Goal: Transaction & Acquisition: Purchase product/service

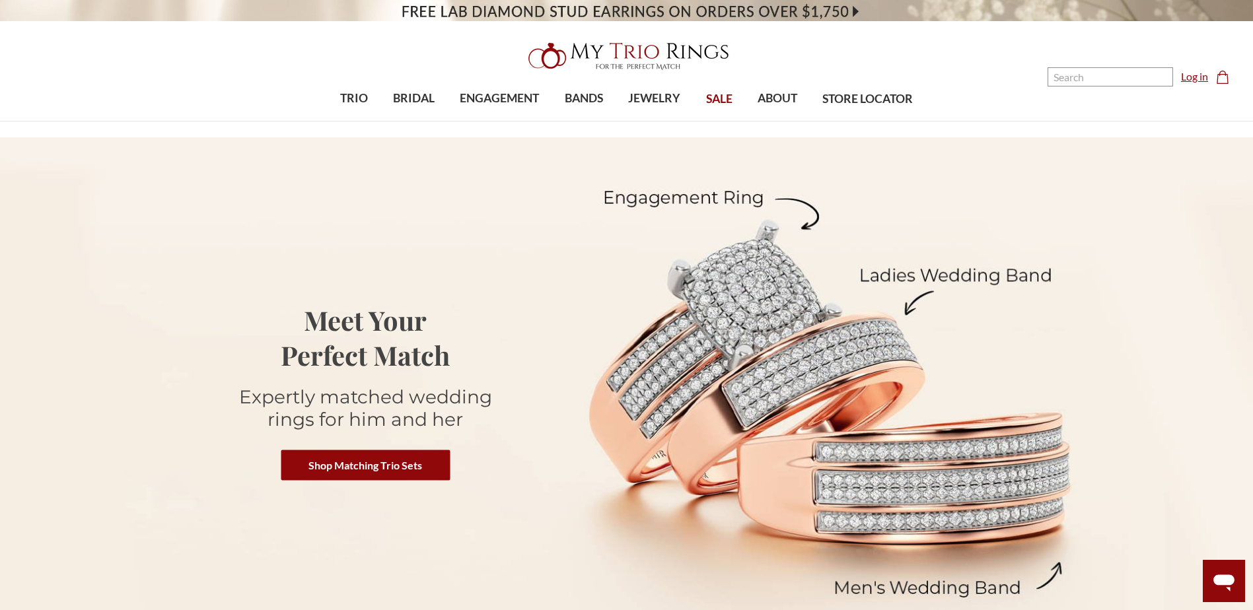
click at [1190, 78] on link "Log in" at bounding box center [1194, 77] width 27 height 16
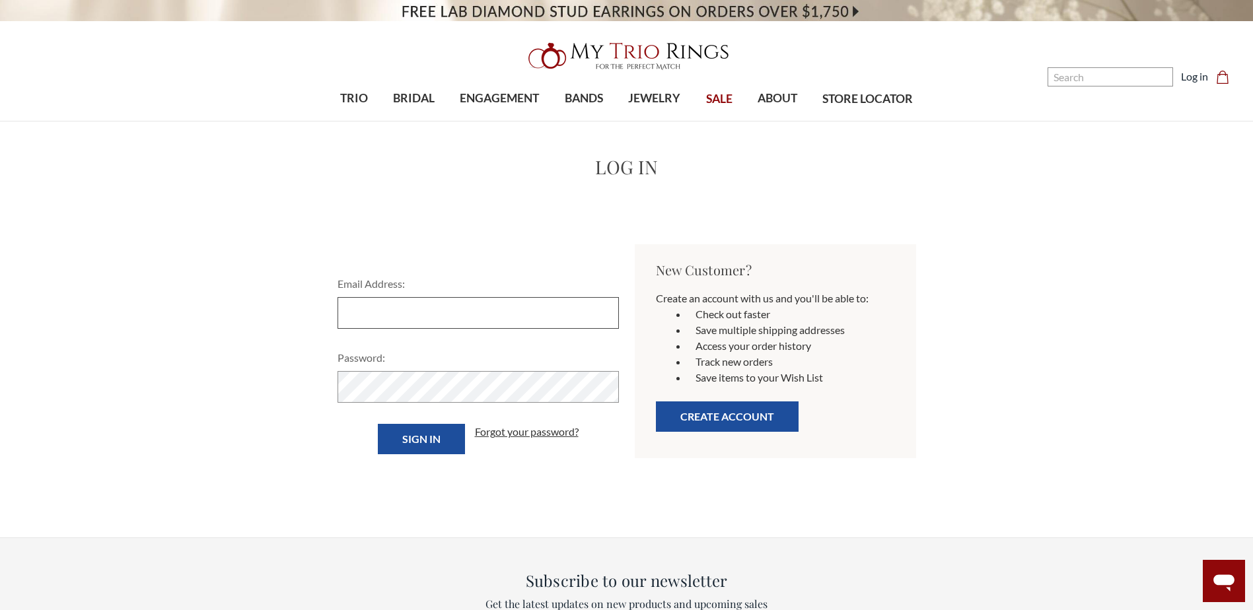
click at [465, 315] on input "Email Address:" at bounding box center [477, 313] width 281 height 32
type input "Yvendellealtidort@gmail.com"
click at [378, 424] on input "Sign in" at bounding box center [421, 439] width 87 height 30
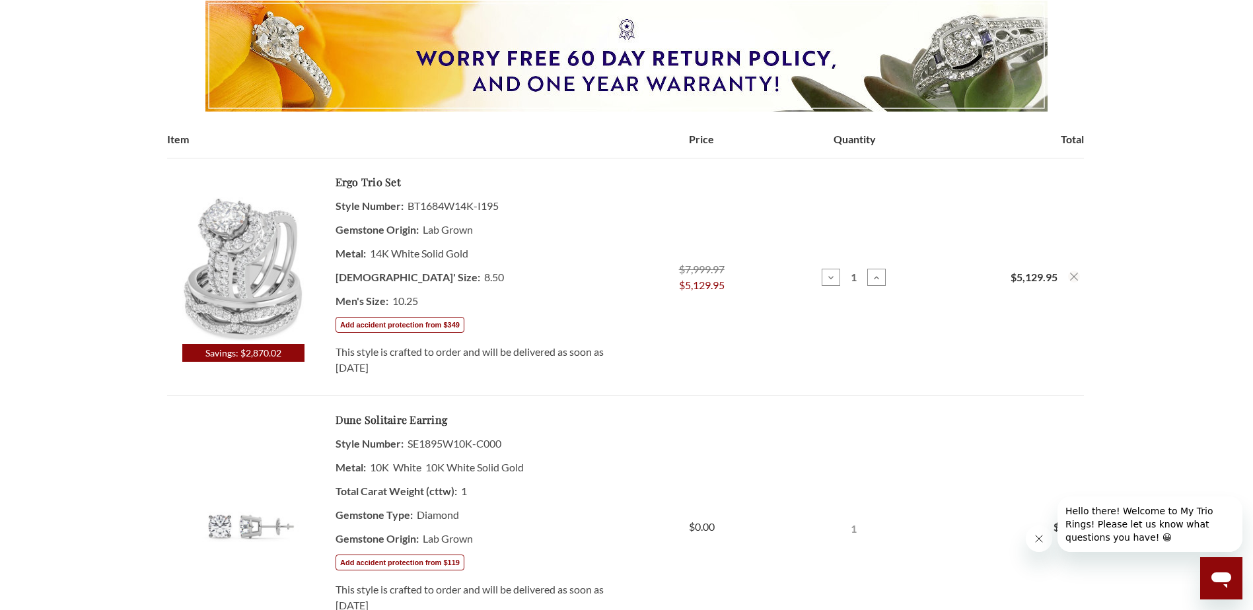
scroll to position [264, 0]
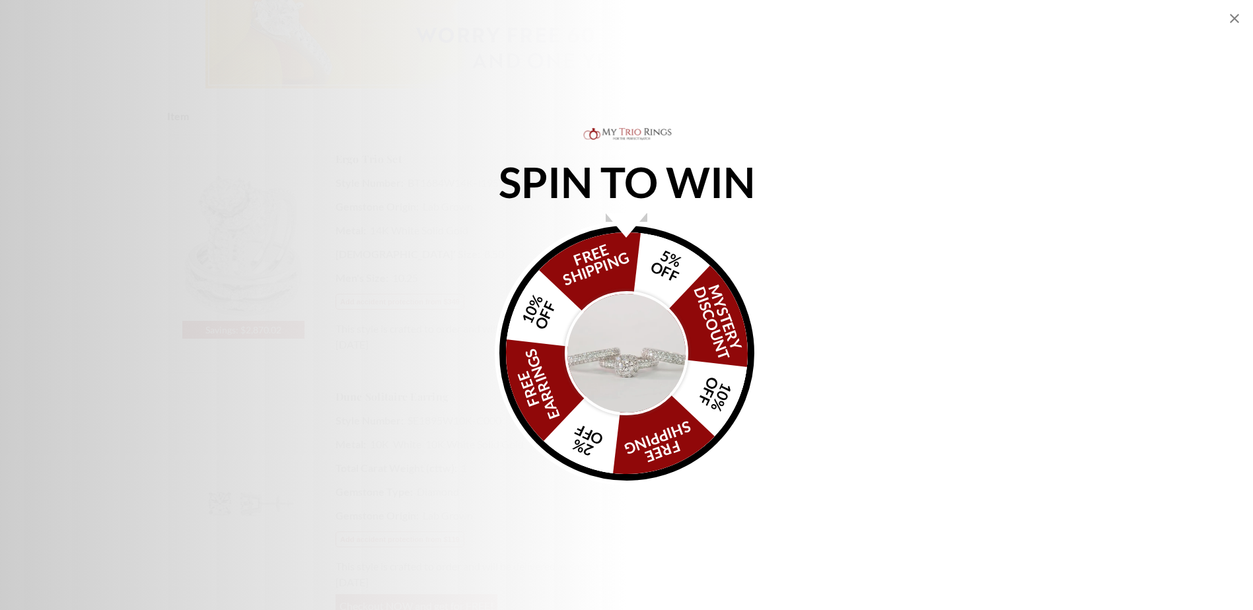
click at [241, 240] on div "SPIN TO WIN FREE SHIPPING 5% OFF Mystery Discount 10% OFF FREE SHIPPING 2% OFF …" at bounding box center [626, 305] width 1253 height 361
click at [1229, 15] on icon "Close popup" at bounding box center [1234, 19] width 16 height 16
select select "US"
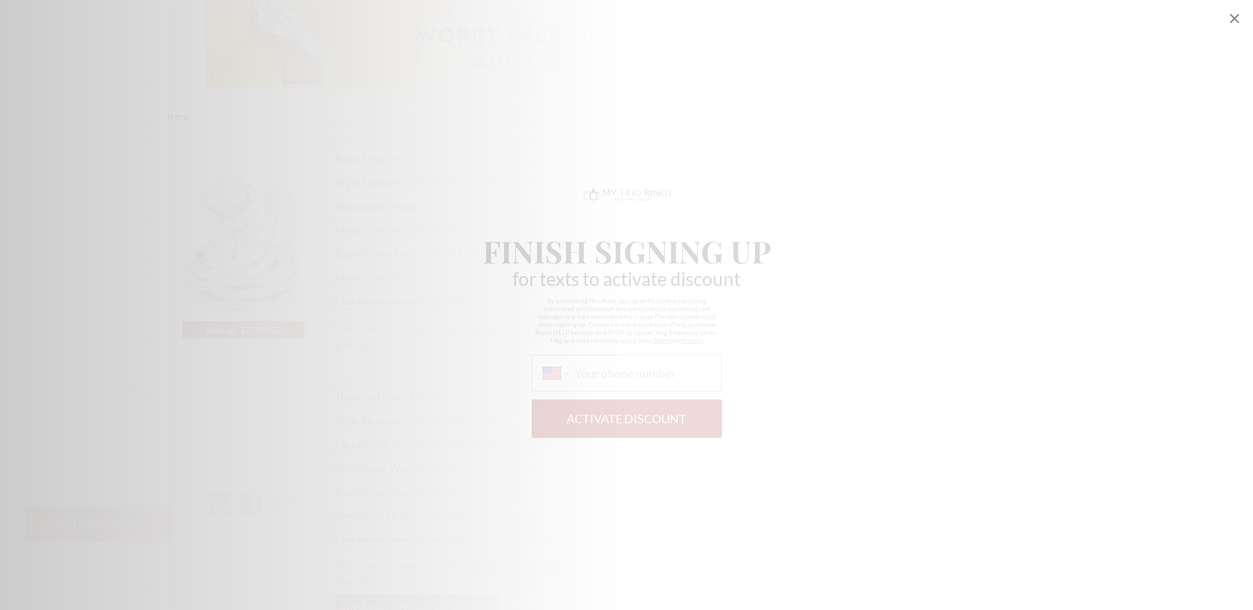
click at [1235, 16] on icon "Close popup" at bounding box center [1234, 19] width 16 height 16
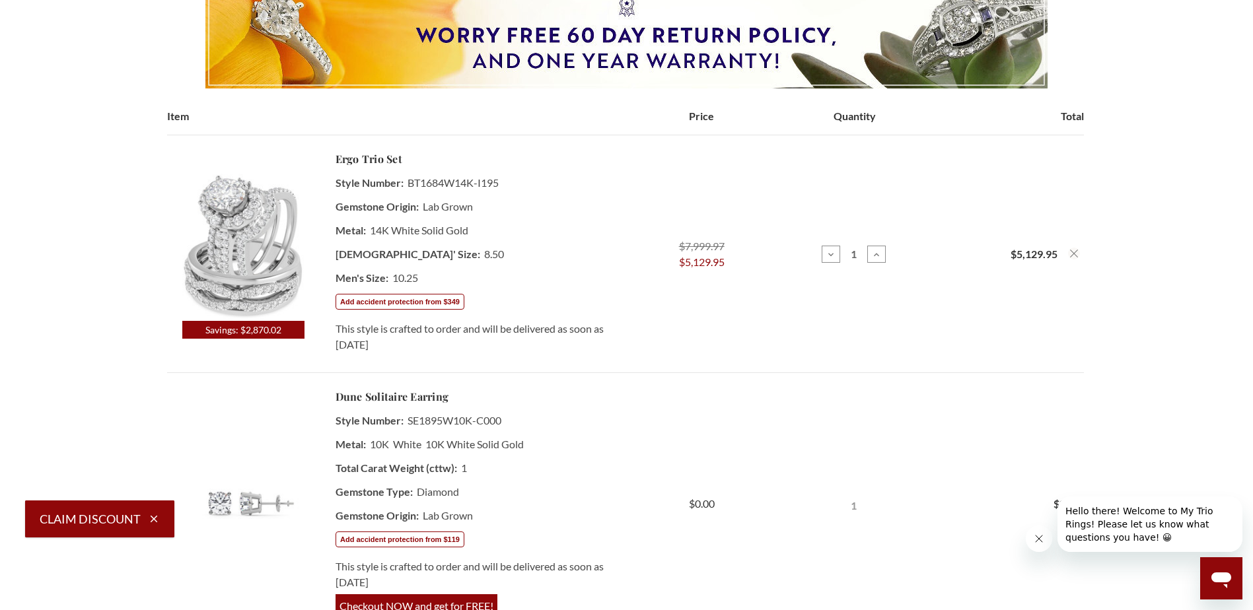
click at [236, 242] on img at bounding box center [243, 245] width 152 height 152
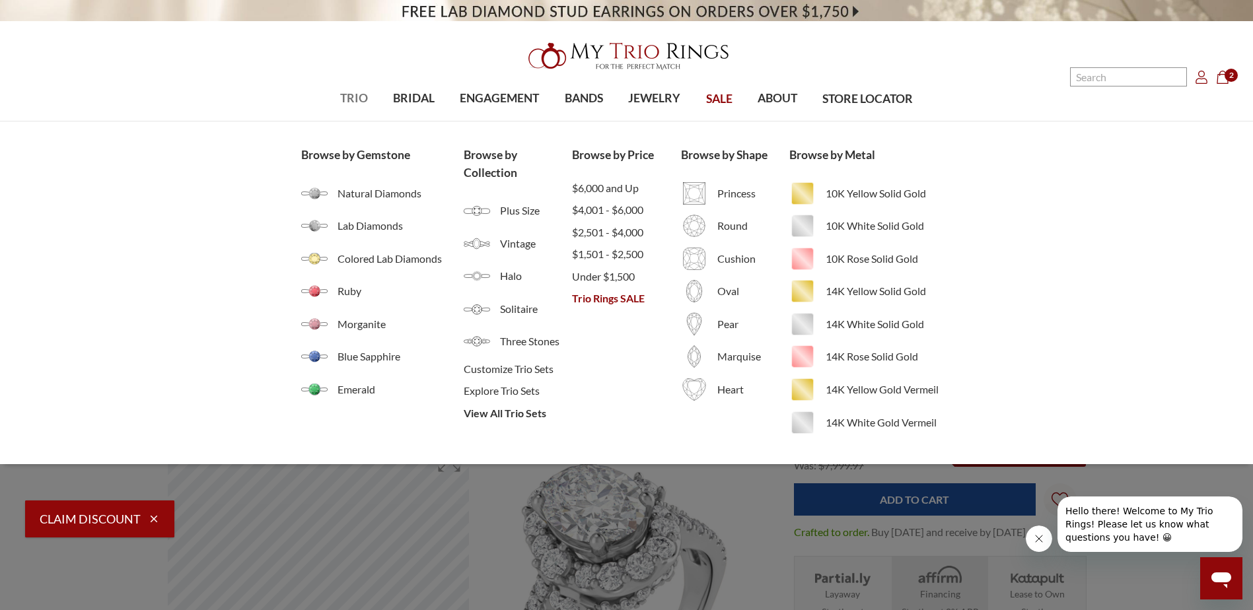
click at [345, 98] on span "TRIO" at bounding box center [354, 98] width 28 height 17
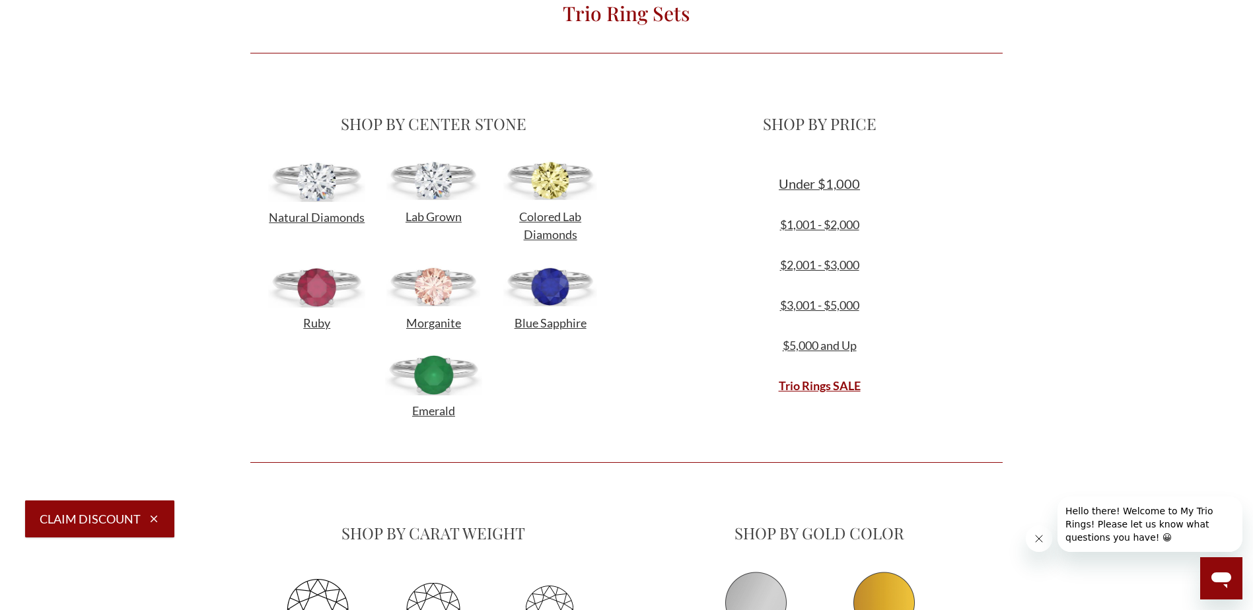
scroll to position [396, 0]
click at [809, 386] on link "Trio Rings SALE" at bounding box center [819, 385] width 82 height 15
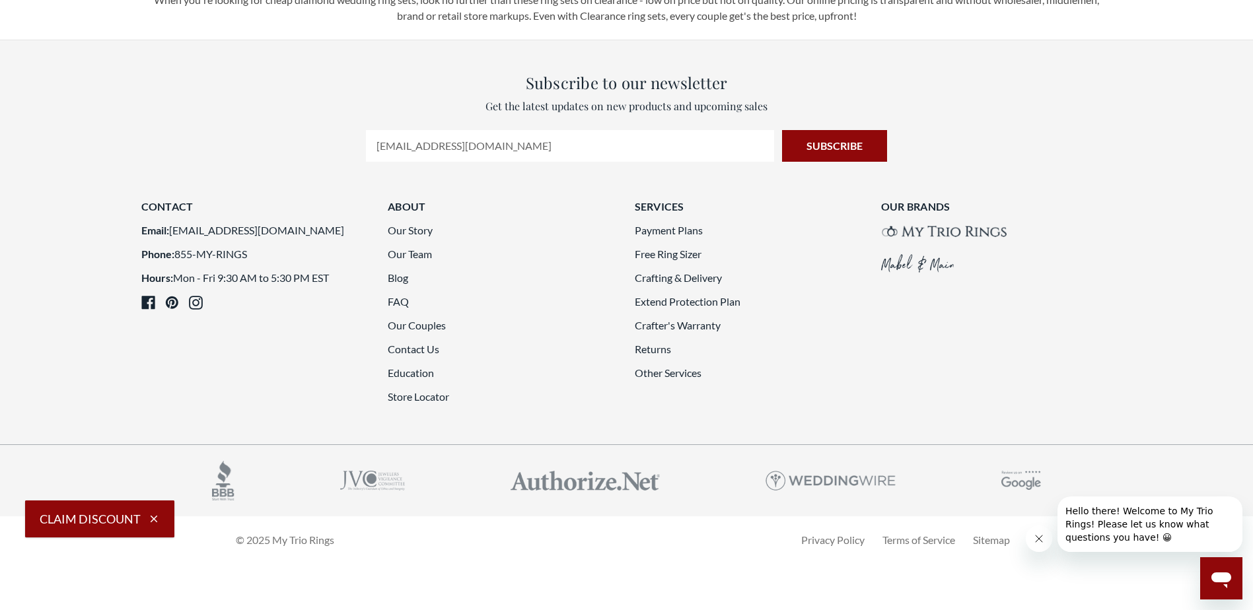
scroll to position [3499, 0]
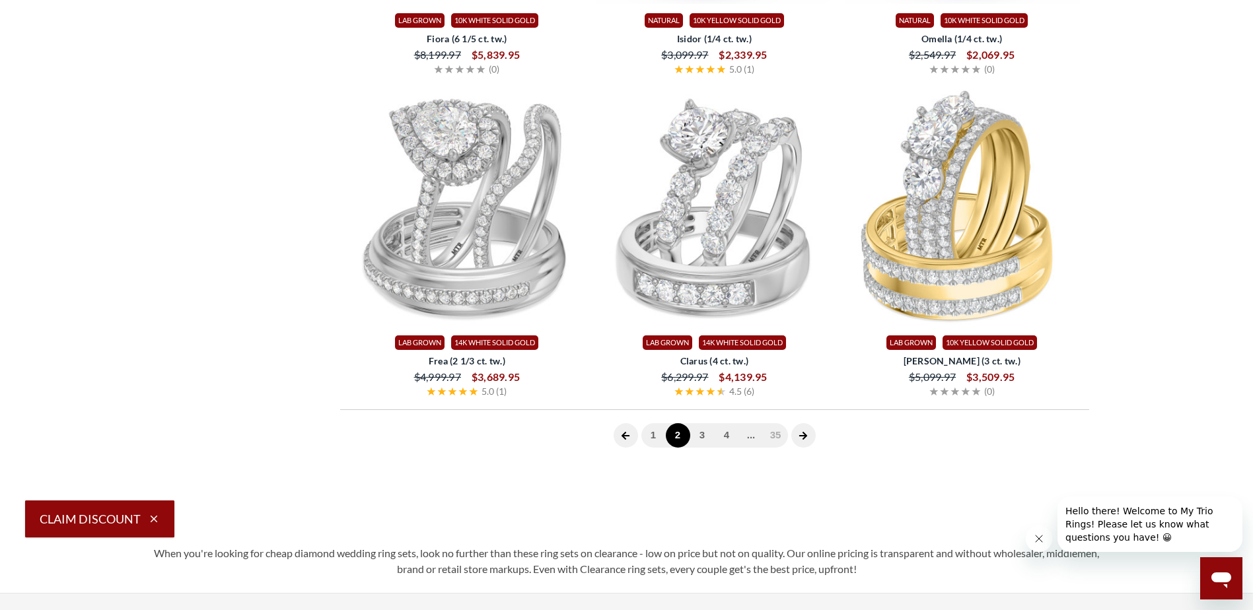
scroll to position [529, 0]
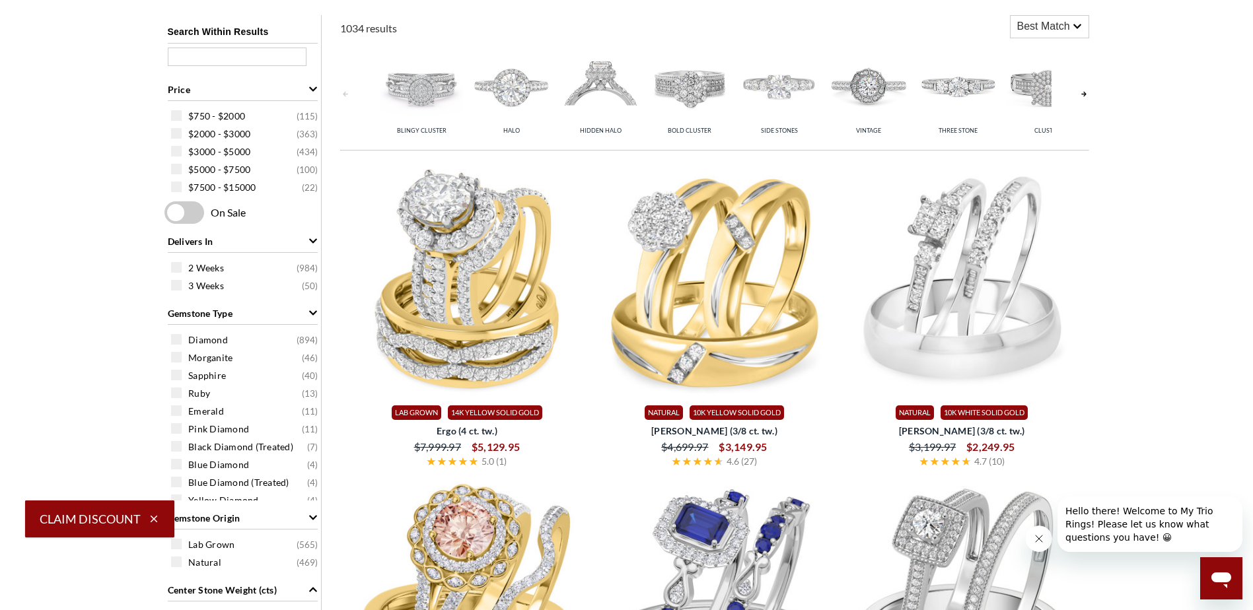
select select "US"
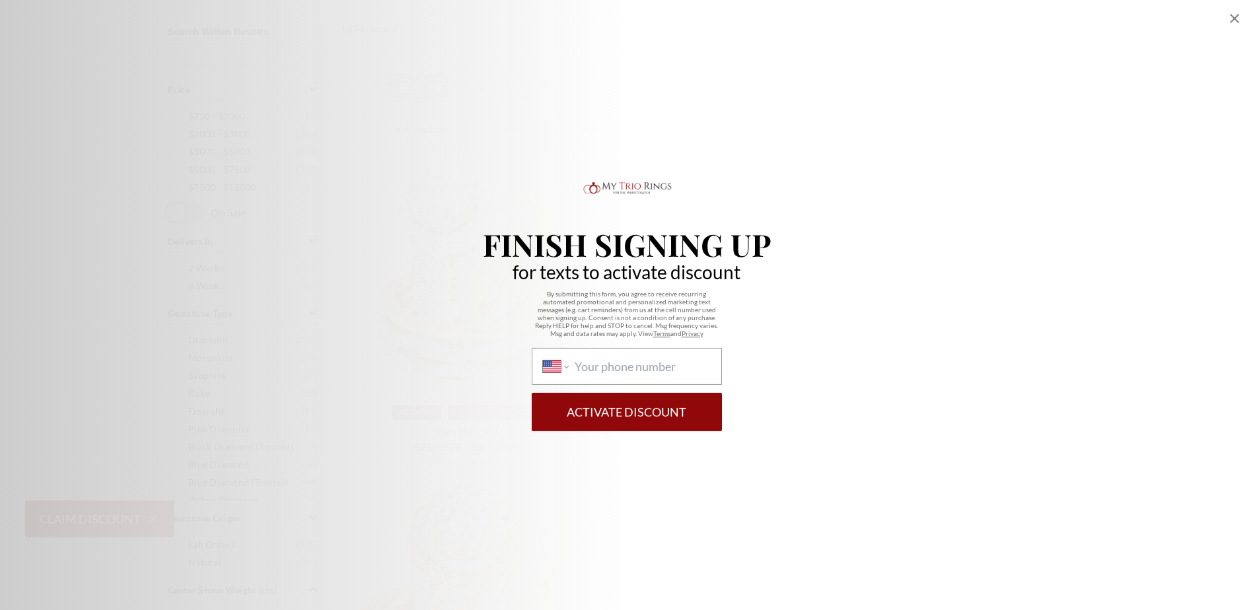
click at [1234, 16] on icon "Close popup" at bounding box center [1234, 19] width 16 height 16
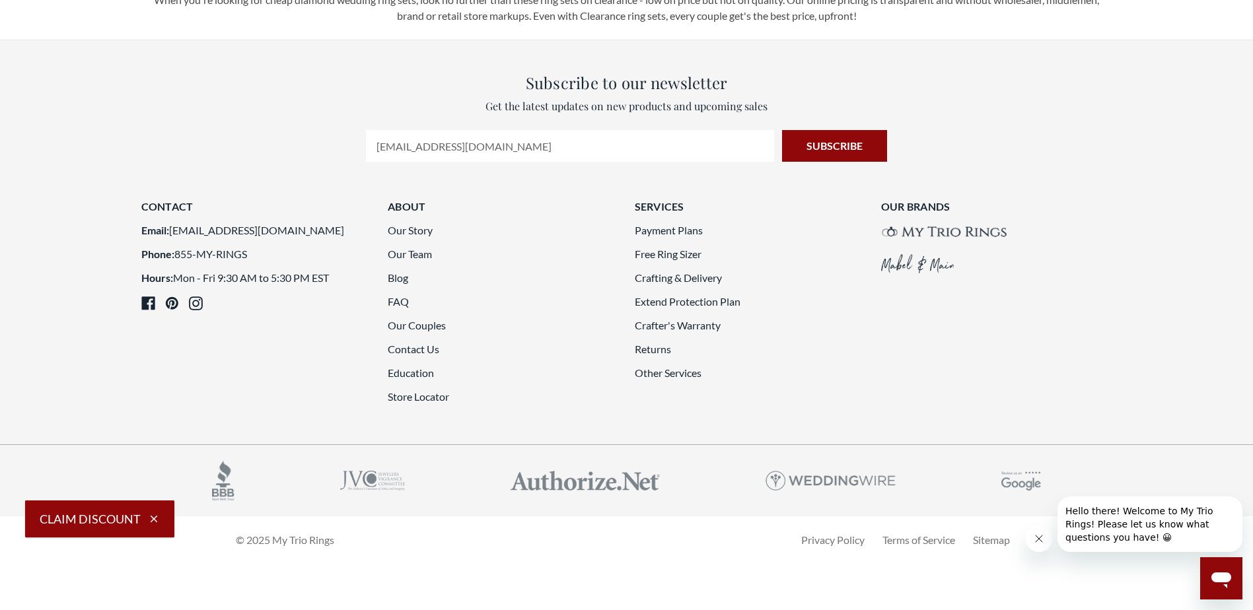
scroll to position [3515, 0]
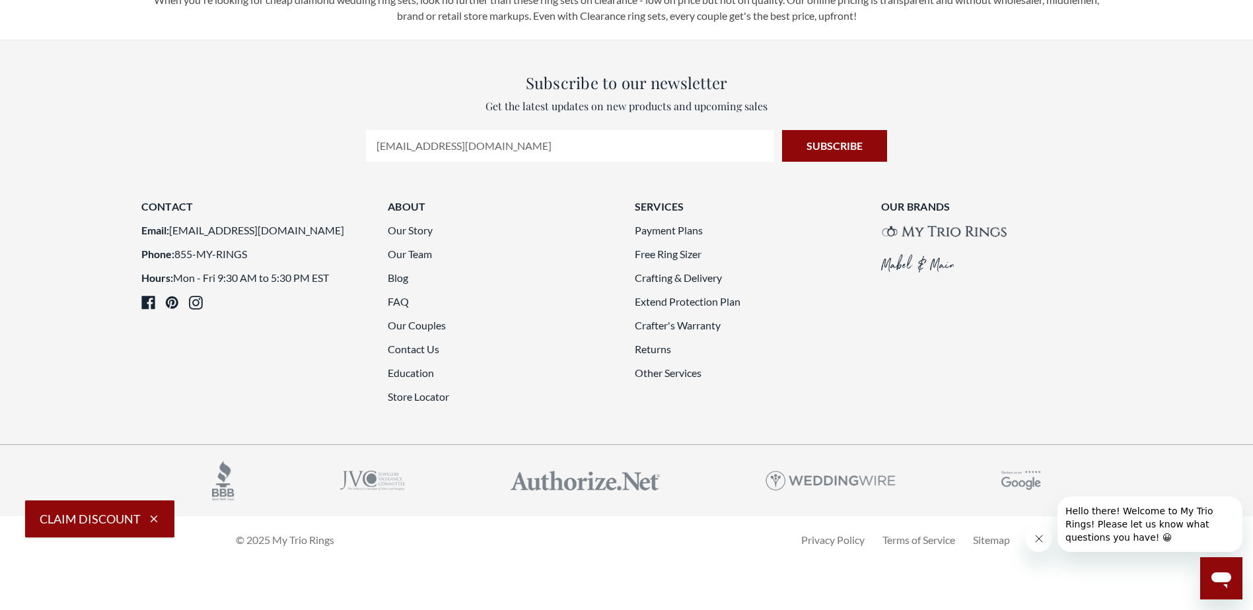
scroll to position [3566, 0]
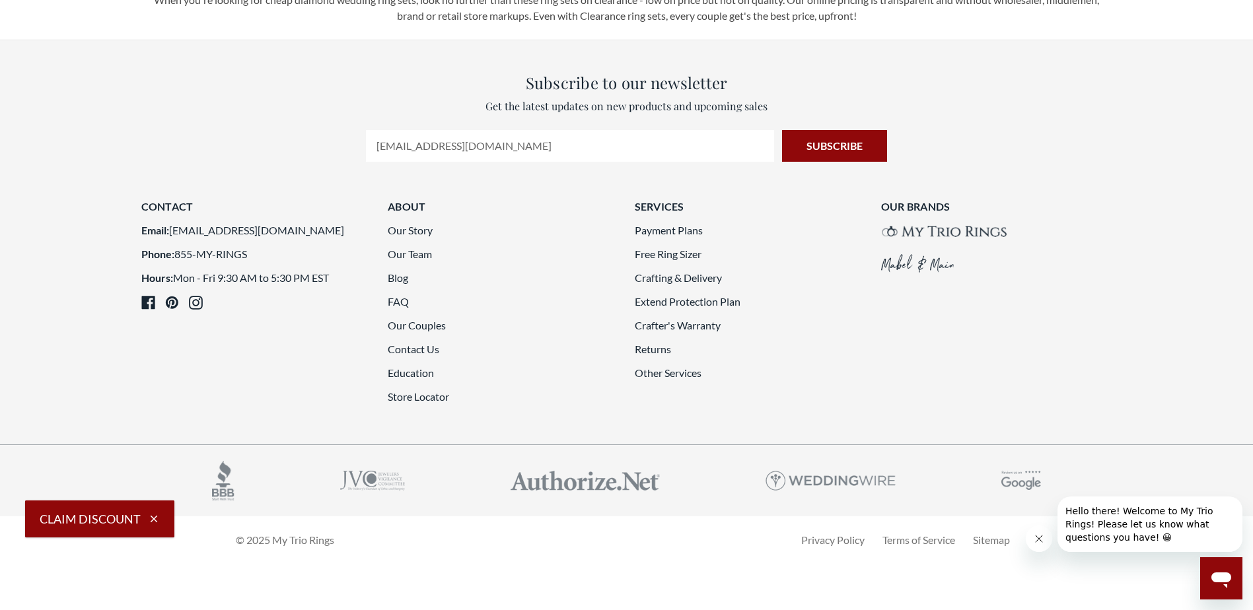
drag, startPoint x: 837, startPoint y: 431, endPoint x: 836, endPoint y: 412, distance: 19.2
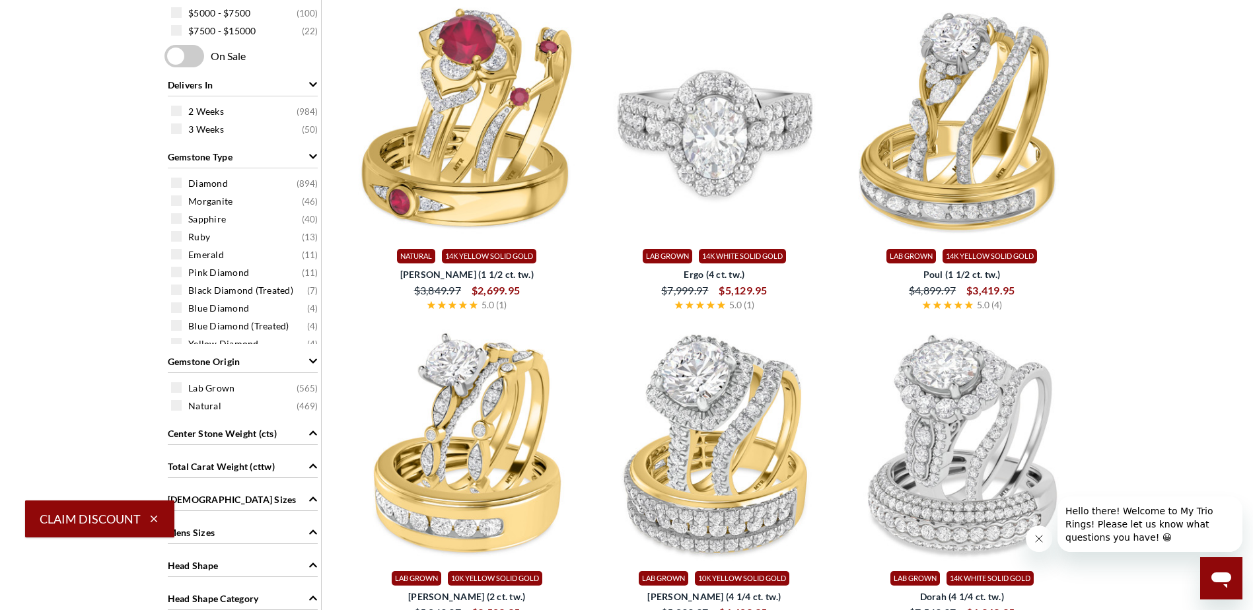
scroll to position [726, 0]
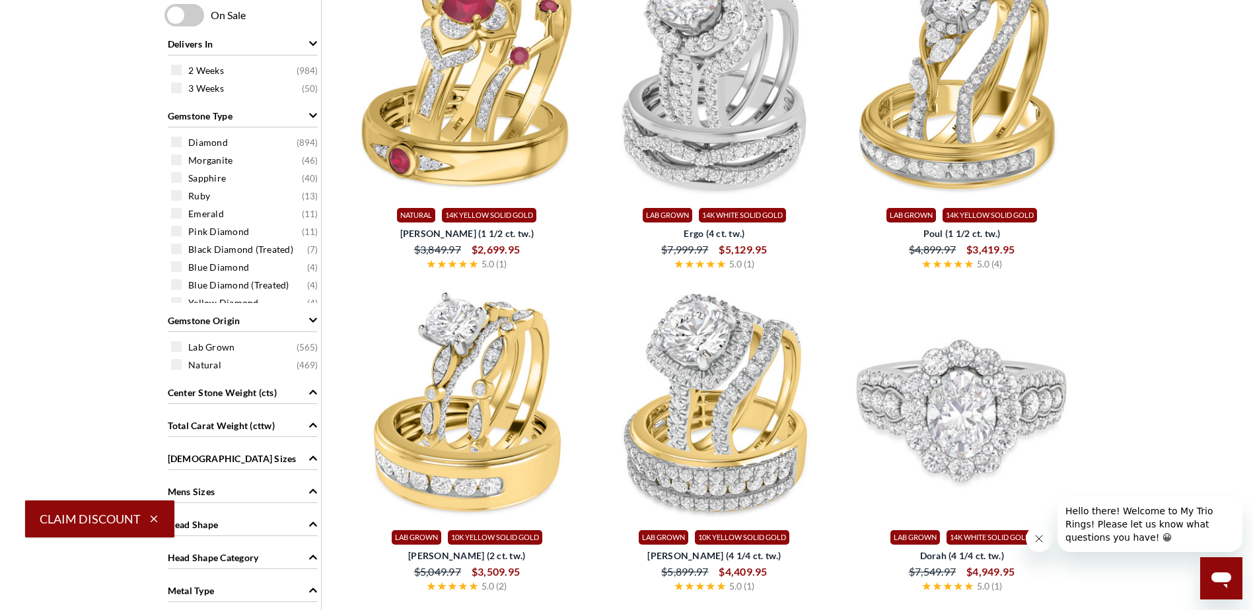
click at [929, 415] on img at bounding box center [961, 402] width 237 height 237
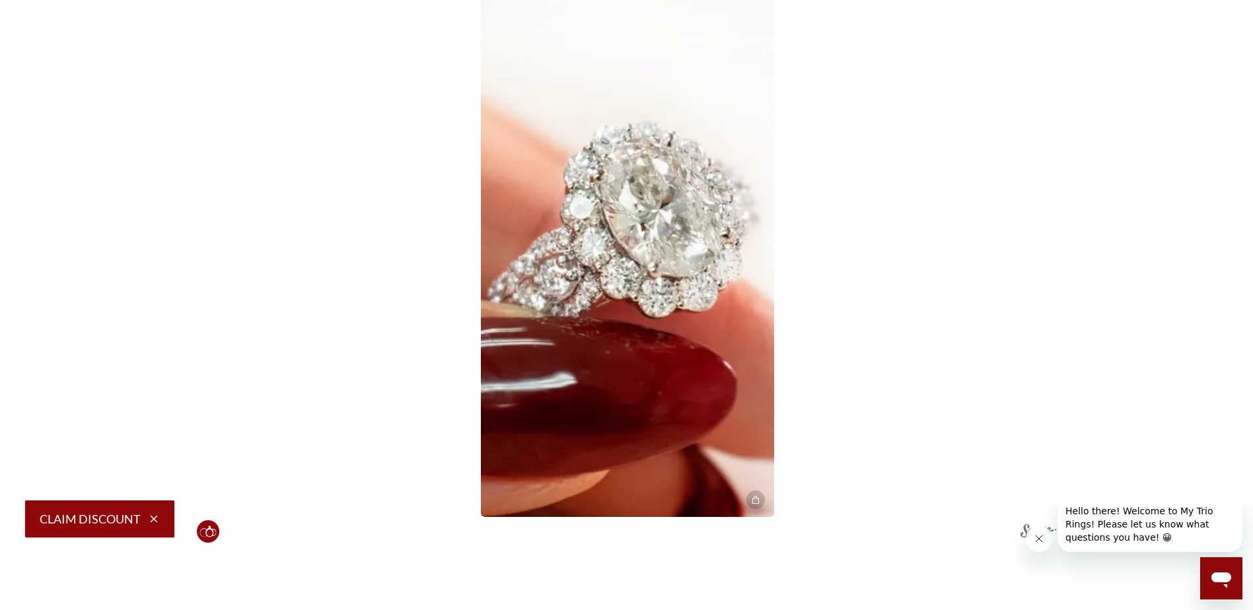
scroll to position [3301, 0]
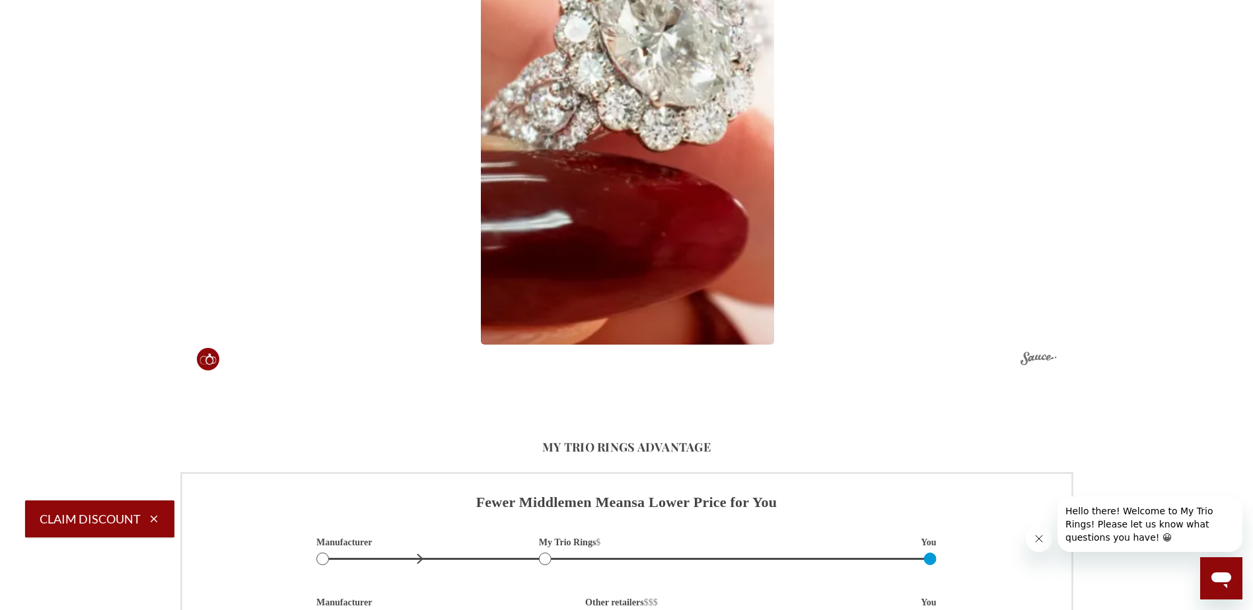
click at [631, 205] on img at bounding box center [626, 83] width 322 height 573
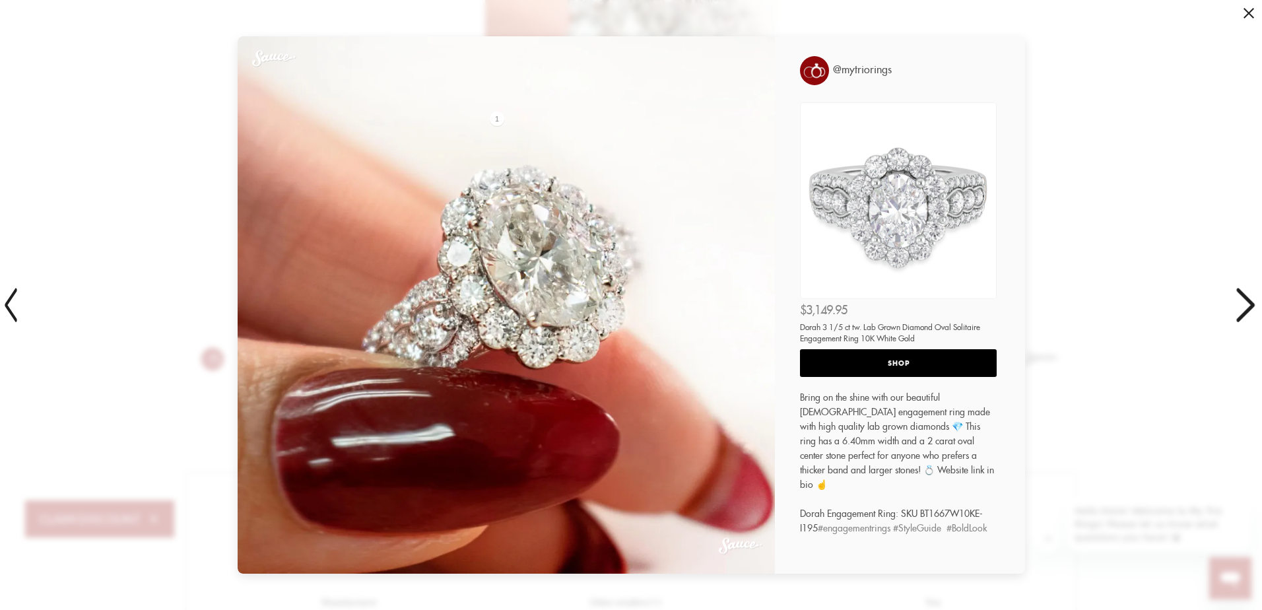
click at [1248, 301] on icon at bounding box center [1246, 305] width 33 height 88
click at [1248, 301] on icon at bounding box center [1252, 305] width 22 height 88
click at [1249, 11] on span at bounding box center [1249, 13] width 11 height 11
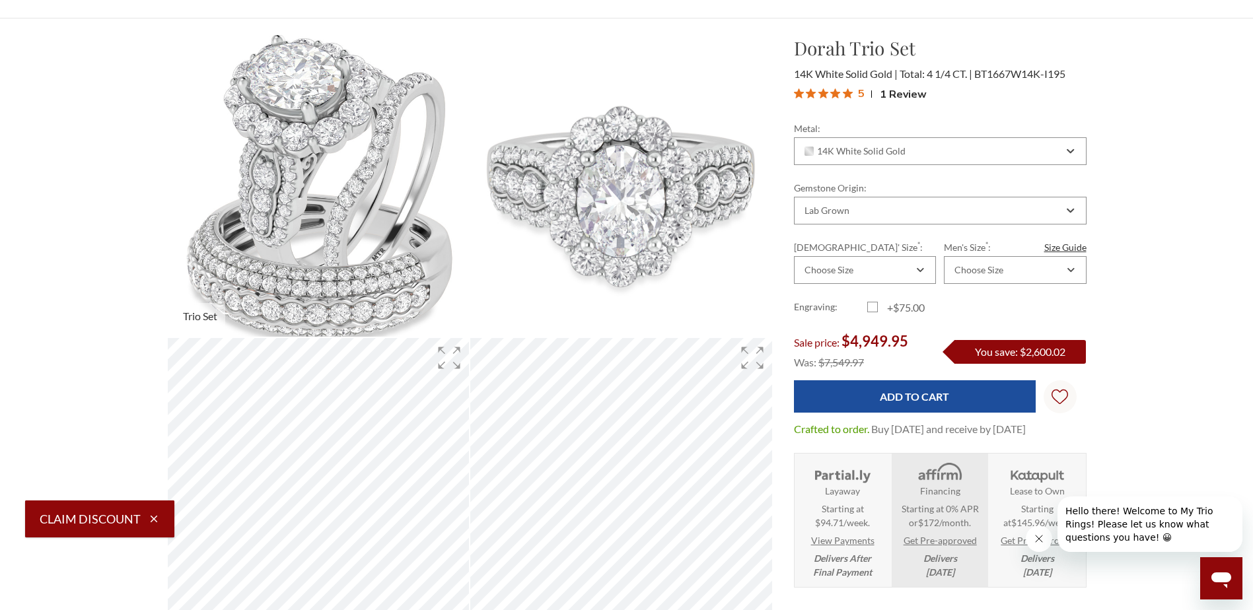
scroll to position [0, 0]
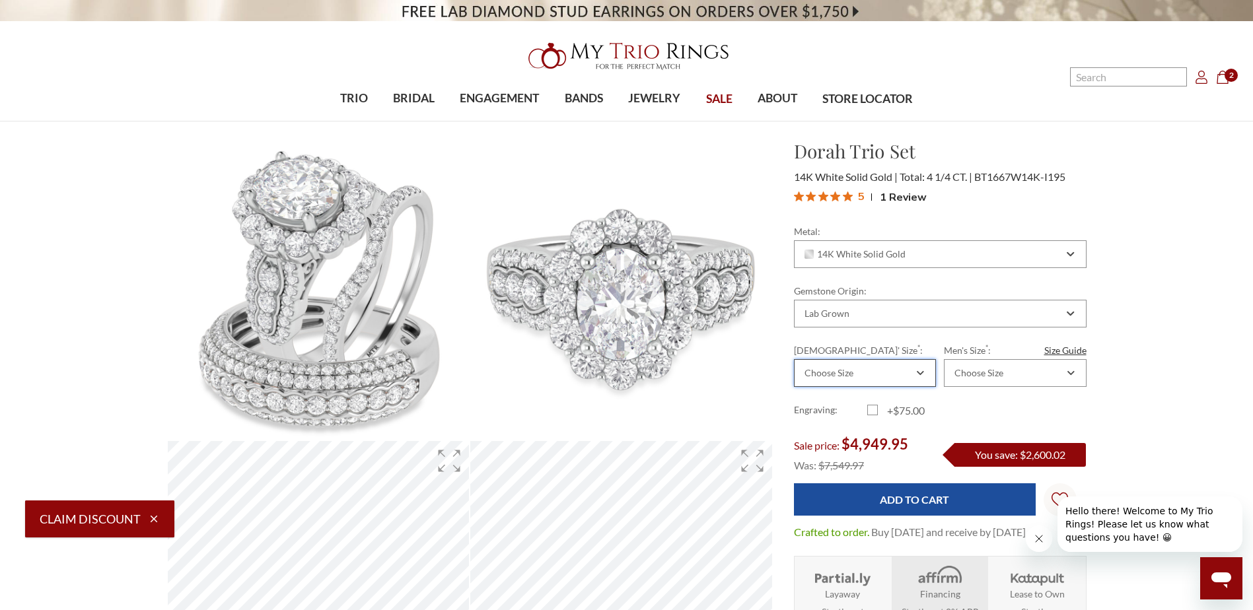
click at [885, 375] on div "Choose Size" at bounding box center [858, 373] width 112 height 11
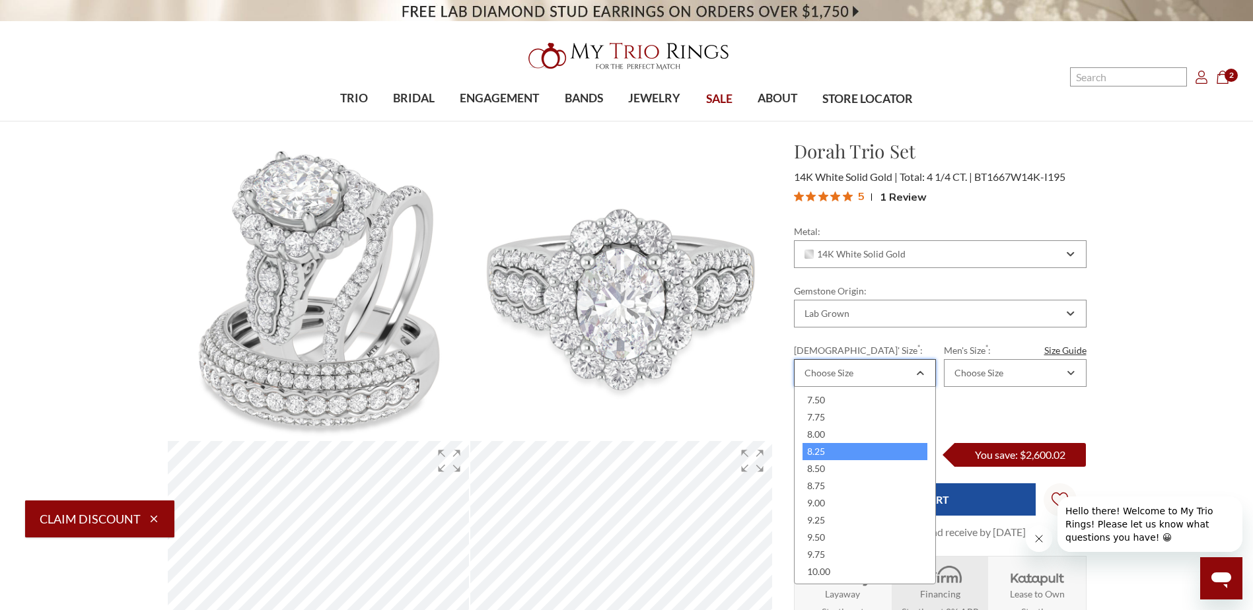
scroll to position [330, 0]
click at [827, 465] on div "8.50" at bounding box center [864, 468] width 125 height 17
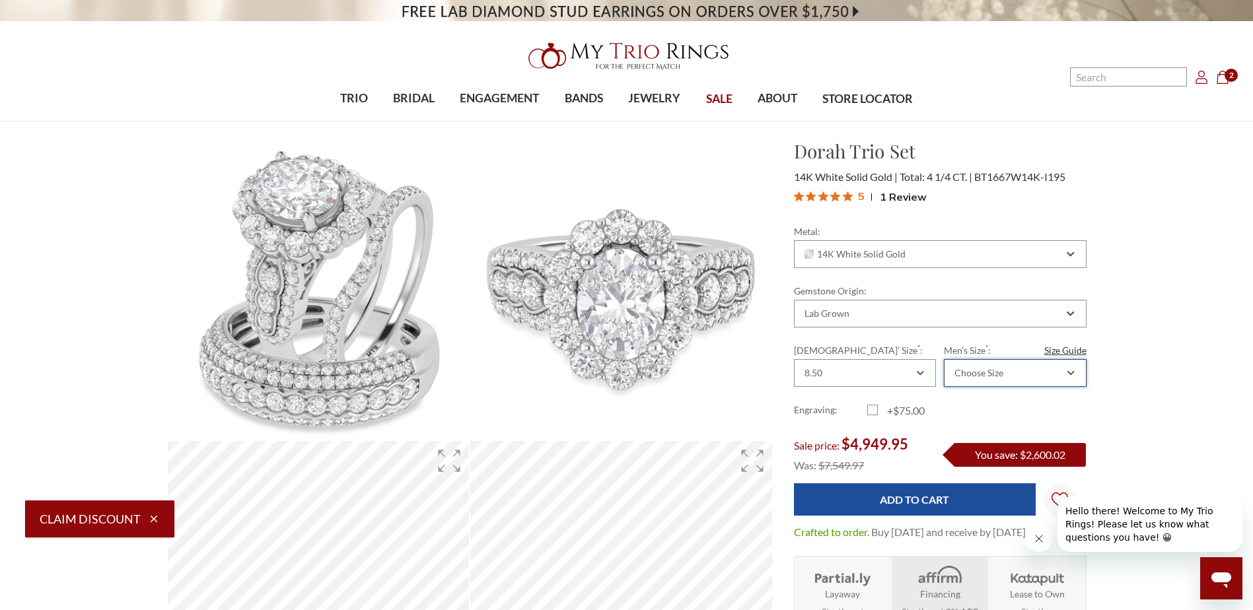
scroll to position [0, 0]
click at [1006, 372] on div "Choose Size" at bounding box center [1008, 373] width 112 height 11
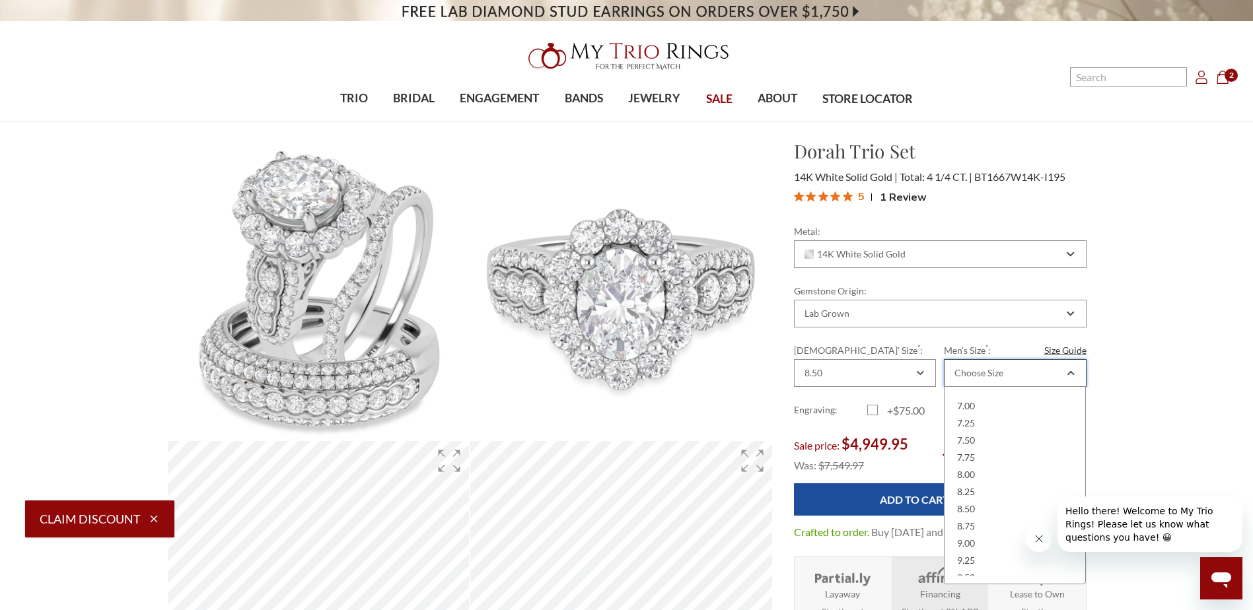
scroll to position [264, 0]
click at [977, 446] on div "10.25" at bounding box center [1014, 448] width 125 height 17
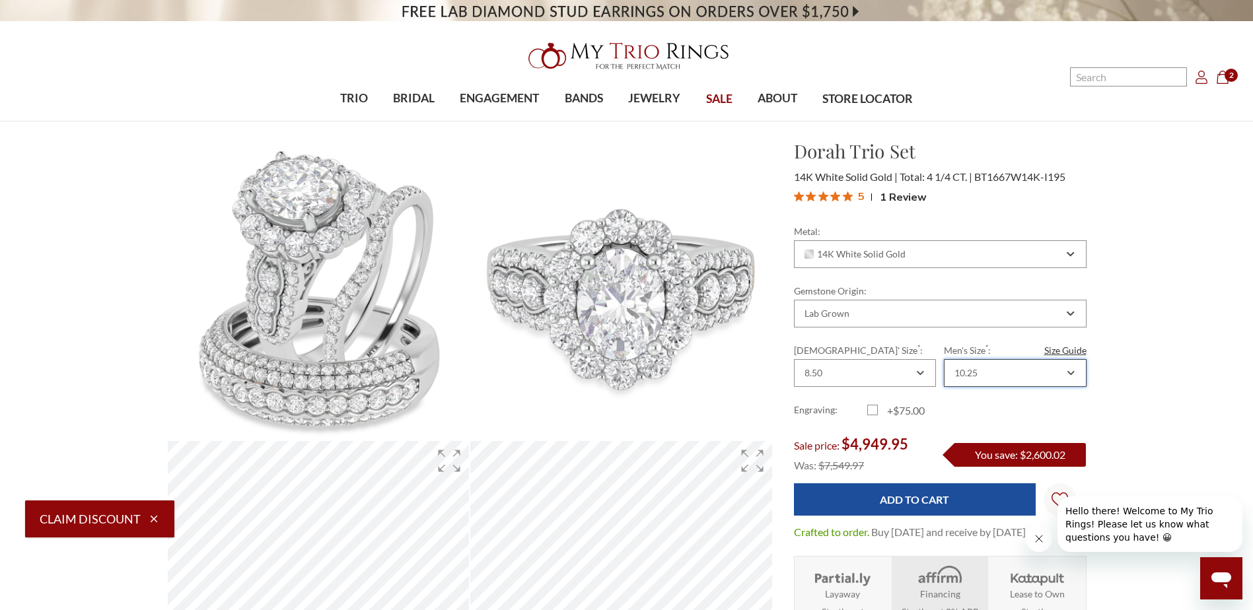
scroll to position [0, 0]
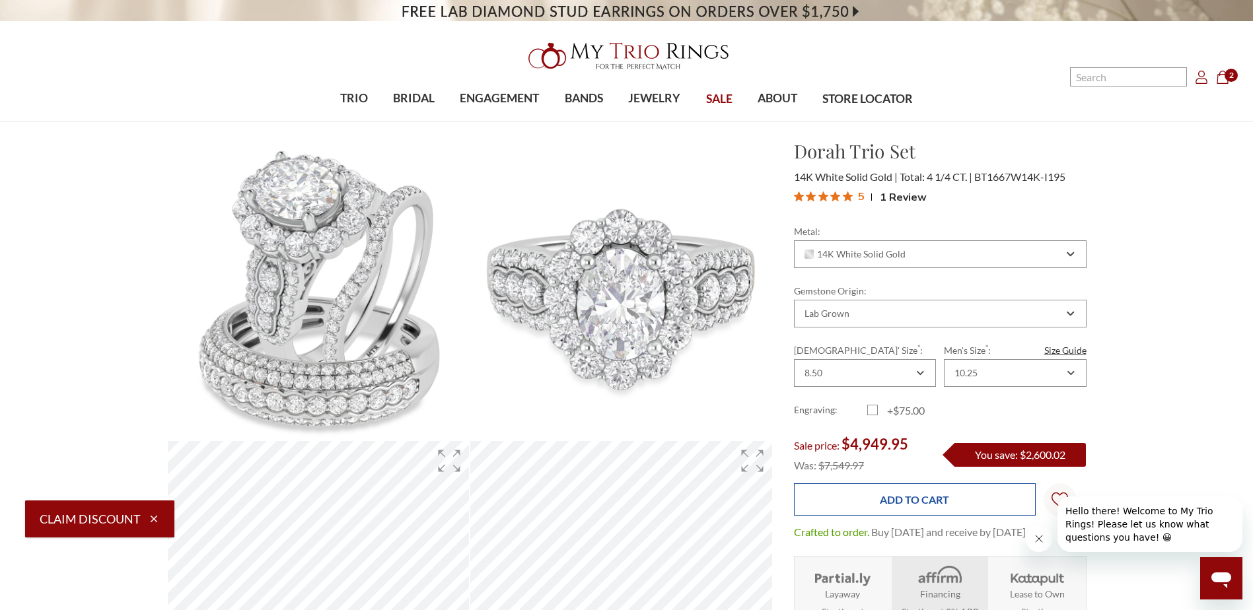
click at [911, 497] on input "Add to Cart" at bounding box center [915, 499] width 242 height 32
type input "Add to Cart"
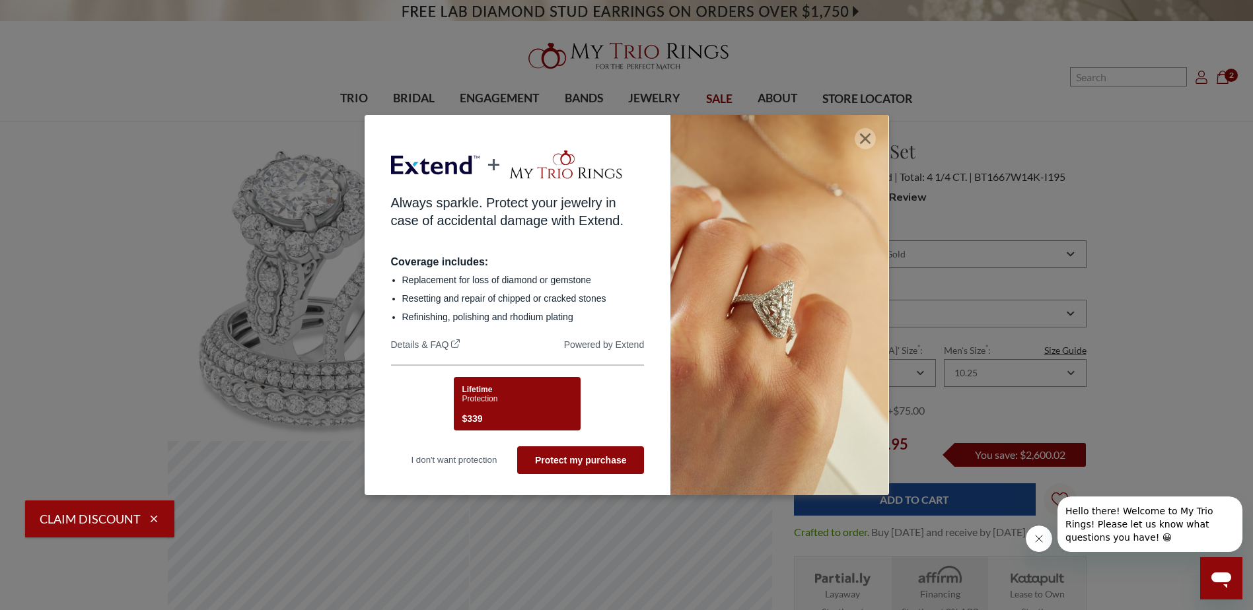
click at [868, 135] on icon "button" at bounding box center [865, 138] width 11 height 11
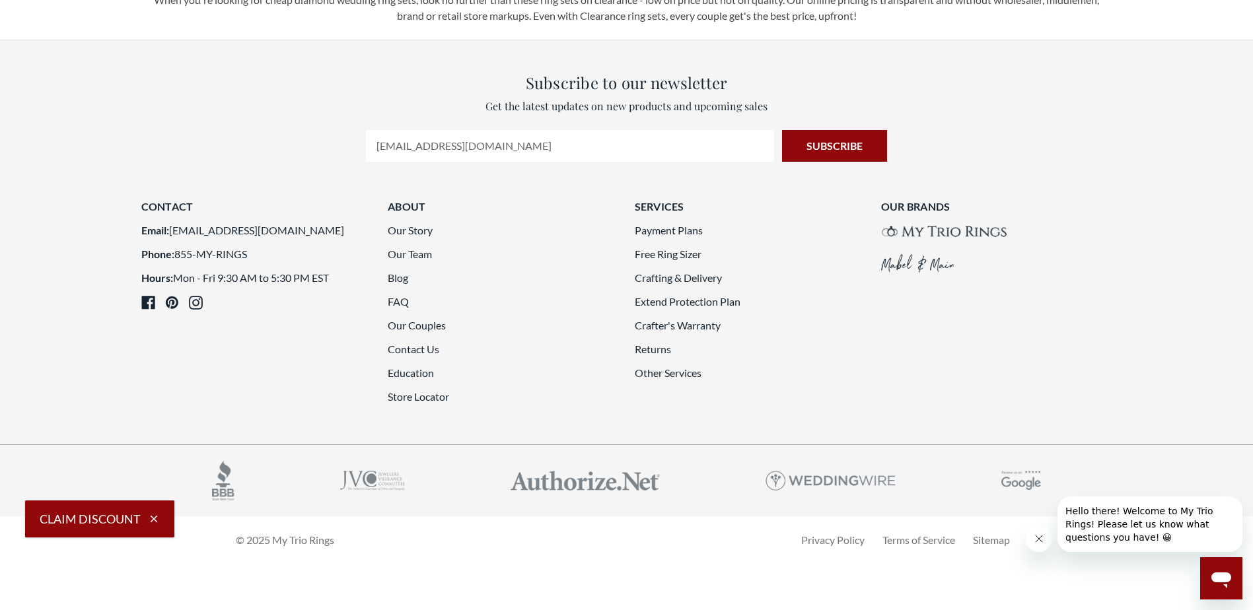
scroll to position [3565, 0]
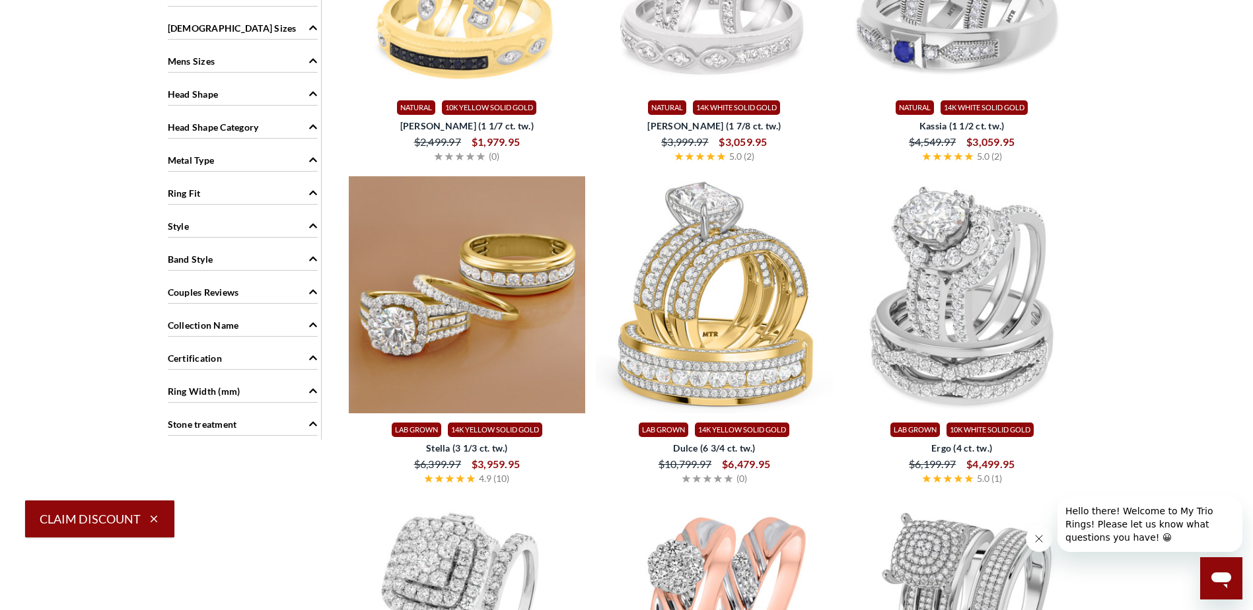
scroll to position [1189, 0]
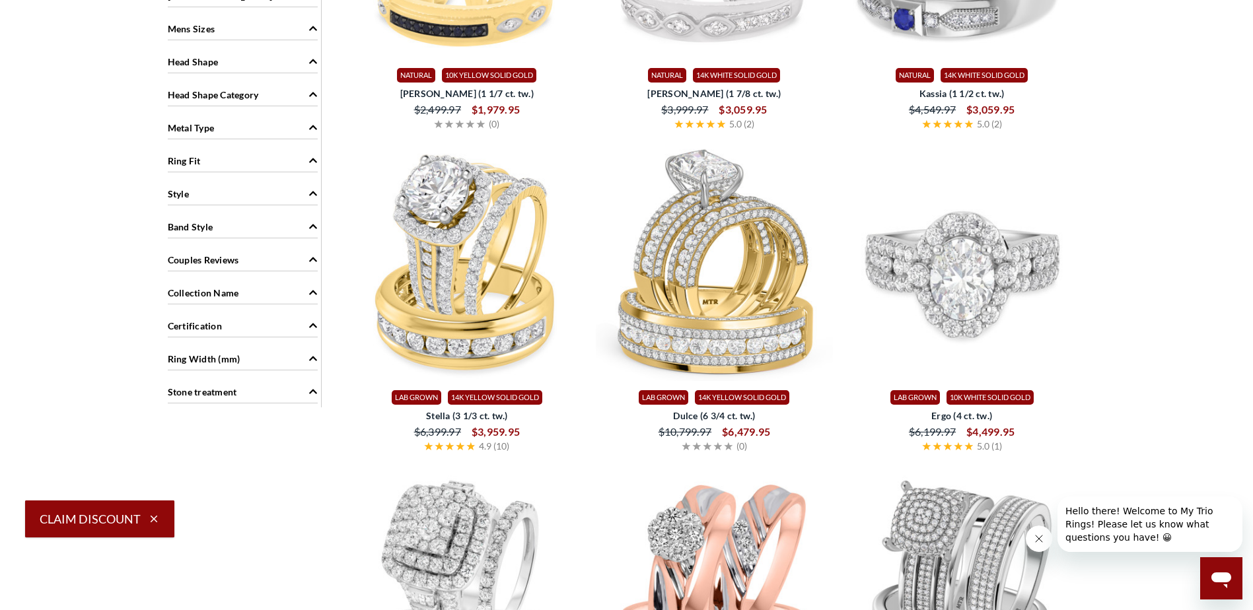
click at [943, 273] on img at bounding box center [961, 262] width 237 height 237
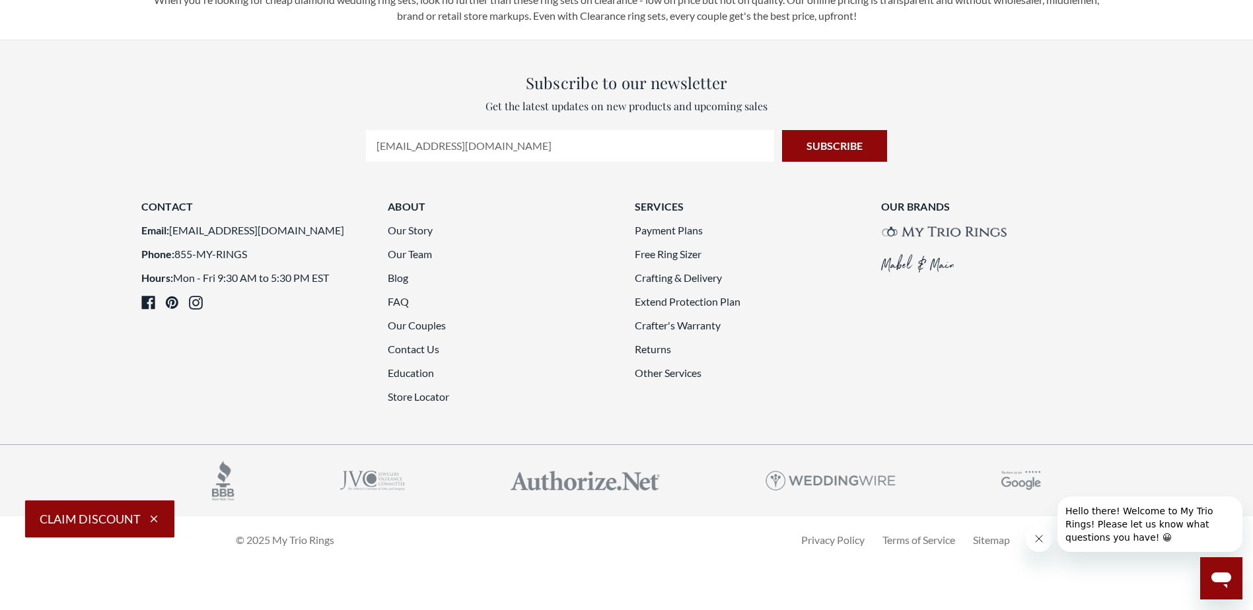
scroll to position [3632, 0]
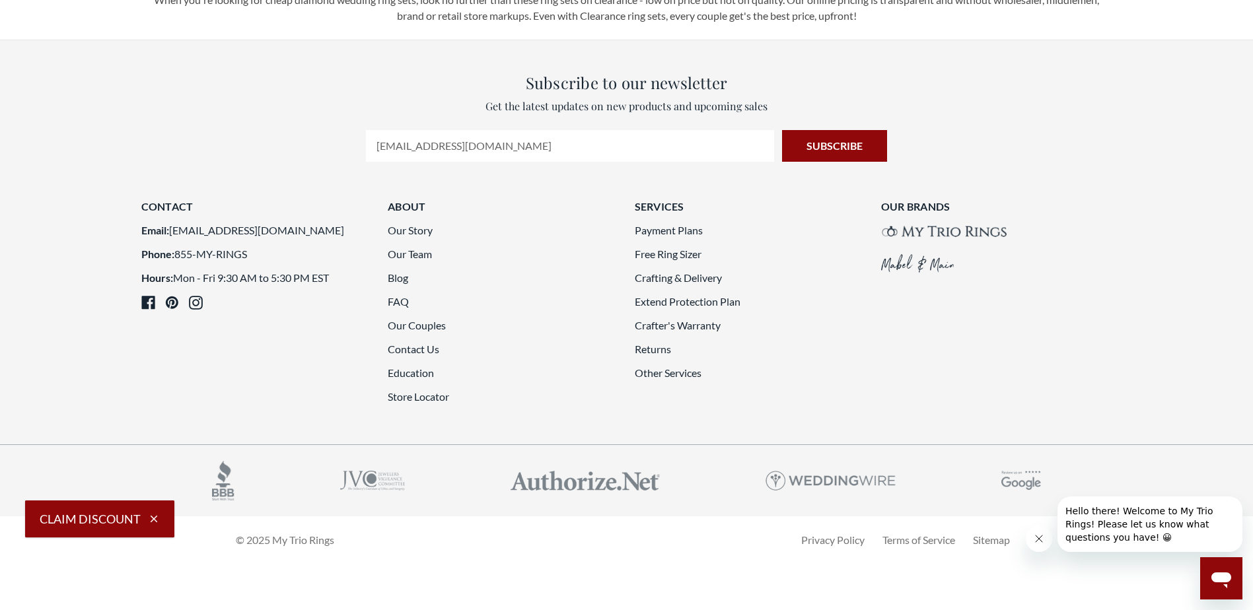
scroll to position [3566, 0]
drag, startPoint x: 837, startPoint y: 376, endPoint x: 821, endPoint y: 366, distance: 17.8
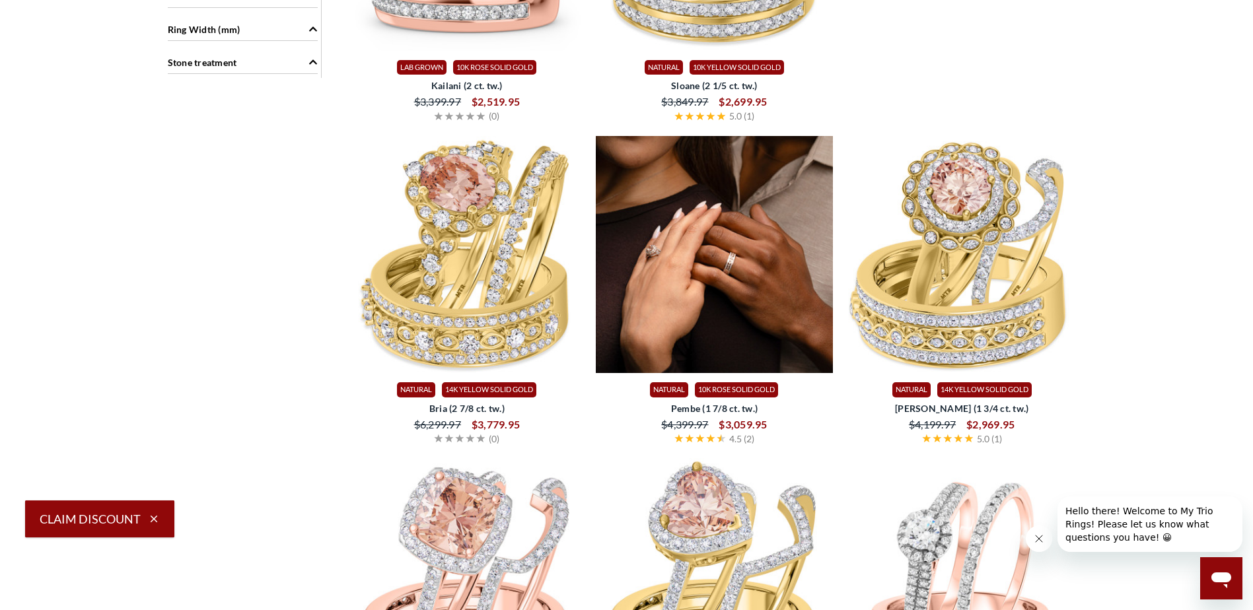
scroll to position [1519, 0]
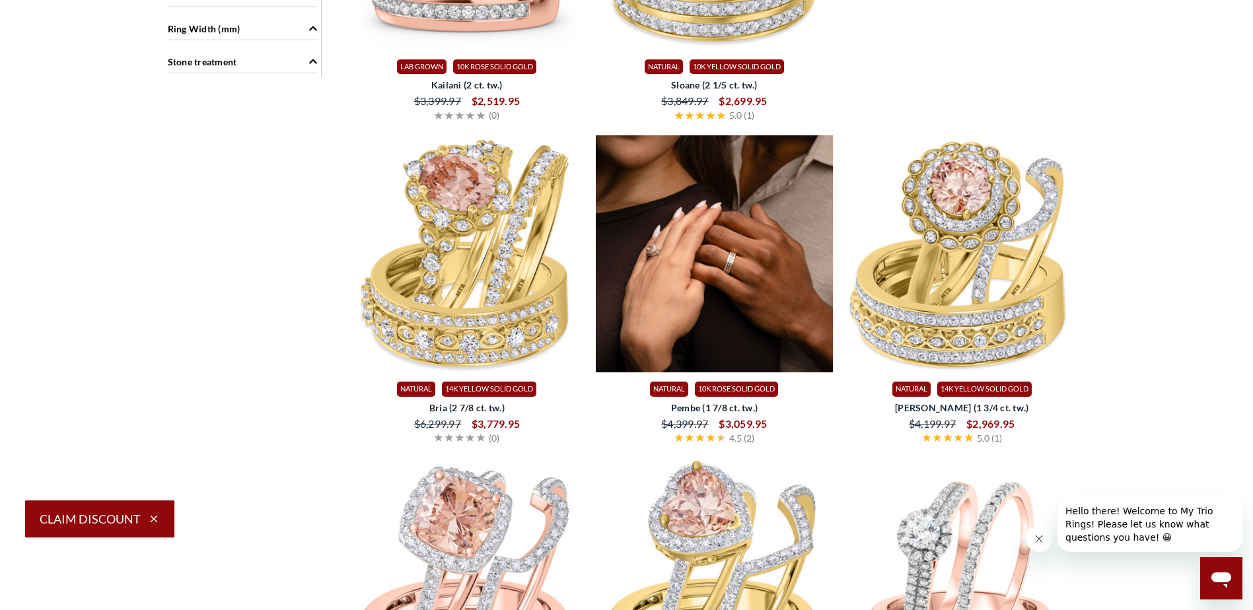
click at [667, 269] on img at bounding box center [714, 253] width 237 height 237
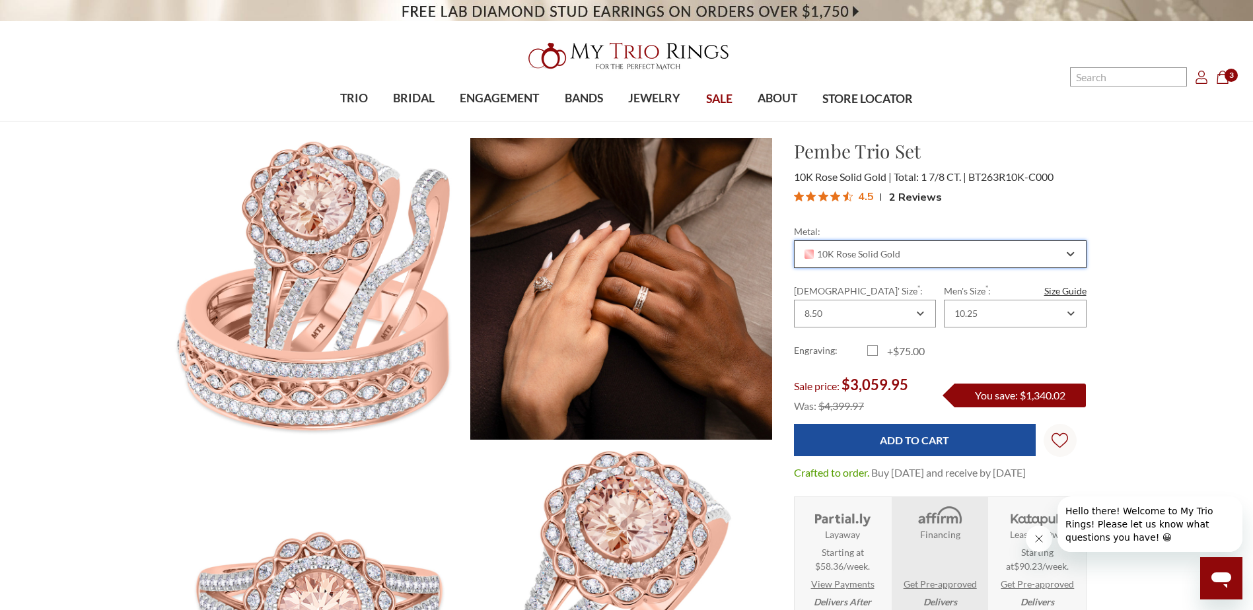
click at [1070, 252] on icon "Combobox" at bounding box center [1069, 254] width 7 height 8
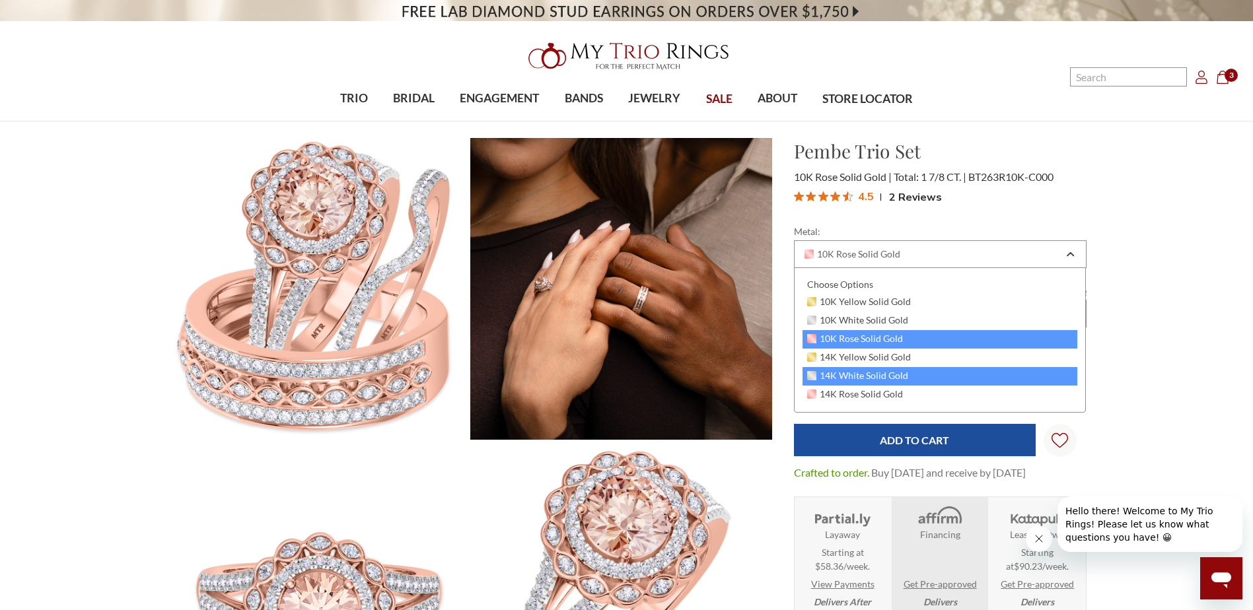
click at [851, 370] on span "14K White Solid Gold" at bounding box center [858, 375] width 102 height 11
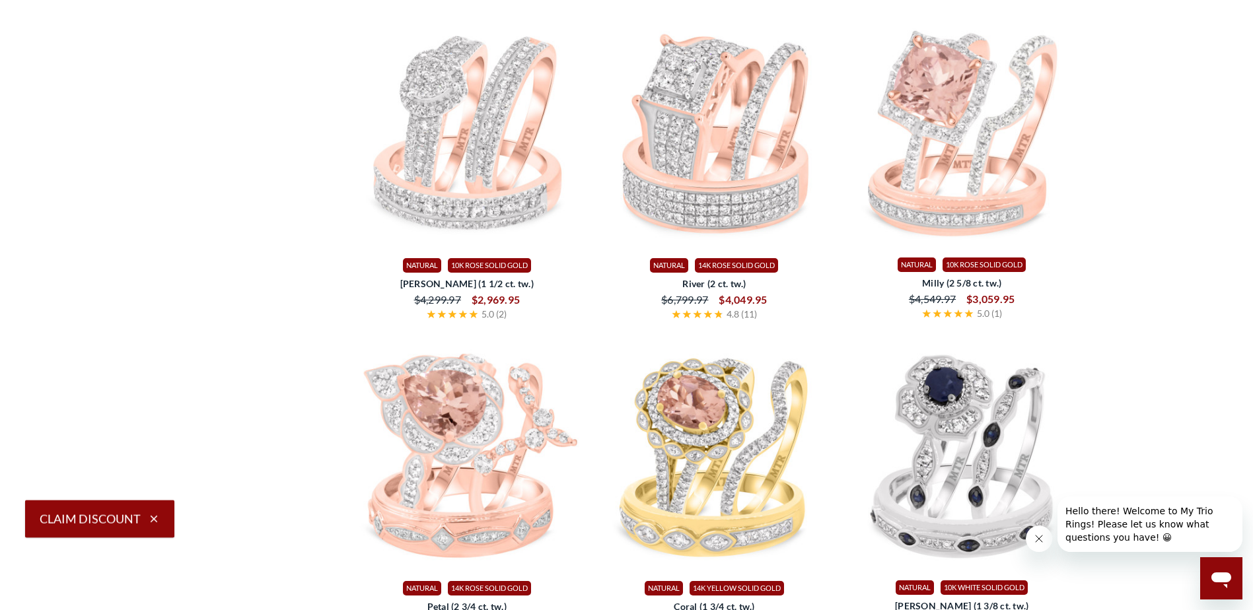
scroll to position [3500, 0]
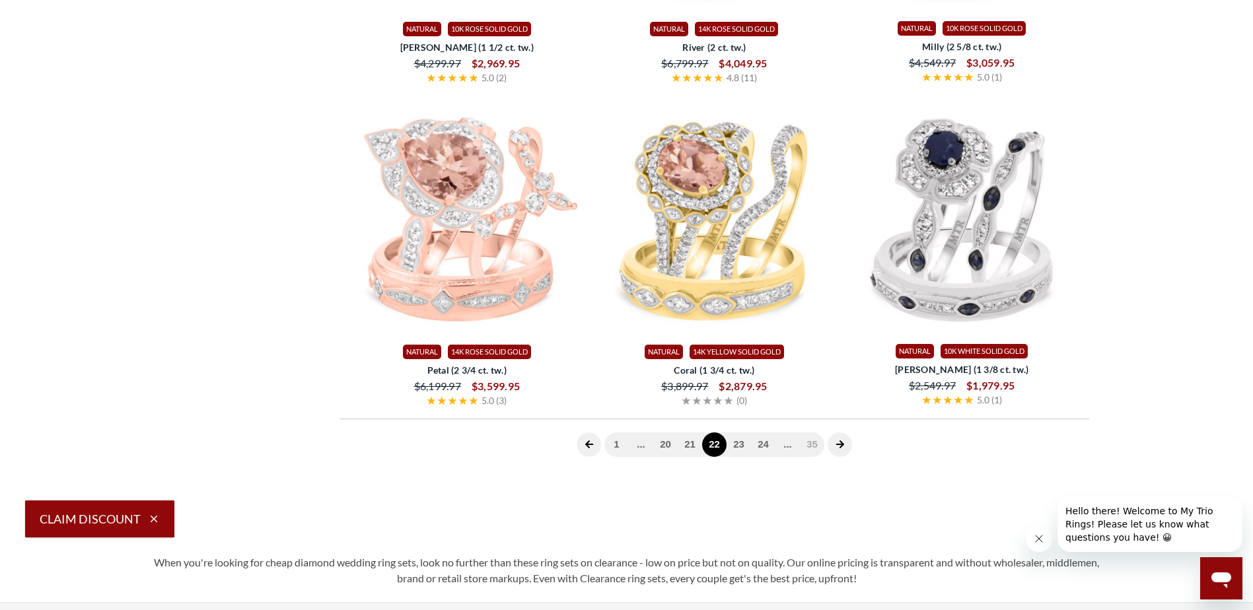
click at [840, 444] on icon "next page" at bounding box center [839, 444] width 9 height 9
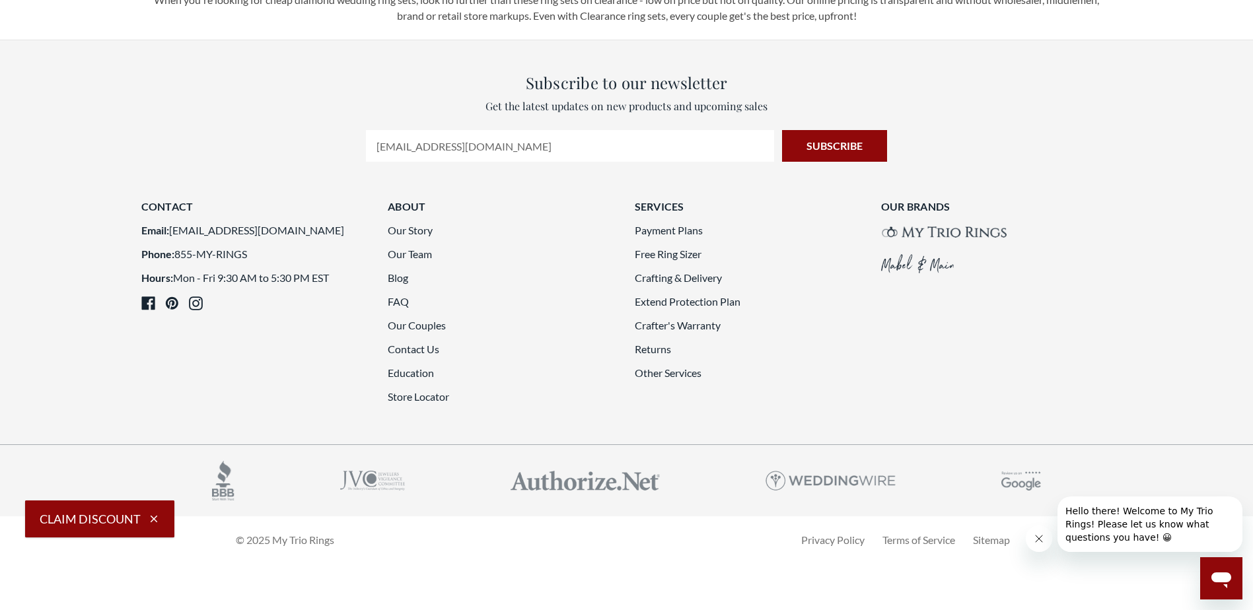
scroll to position [3566, 0]
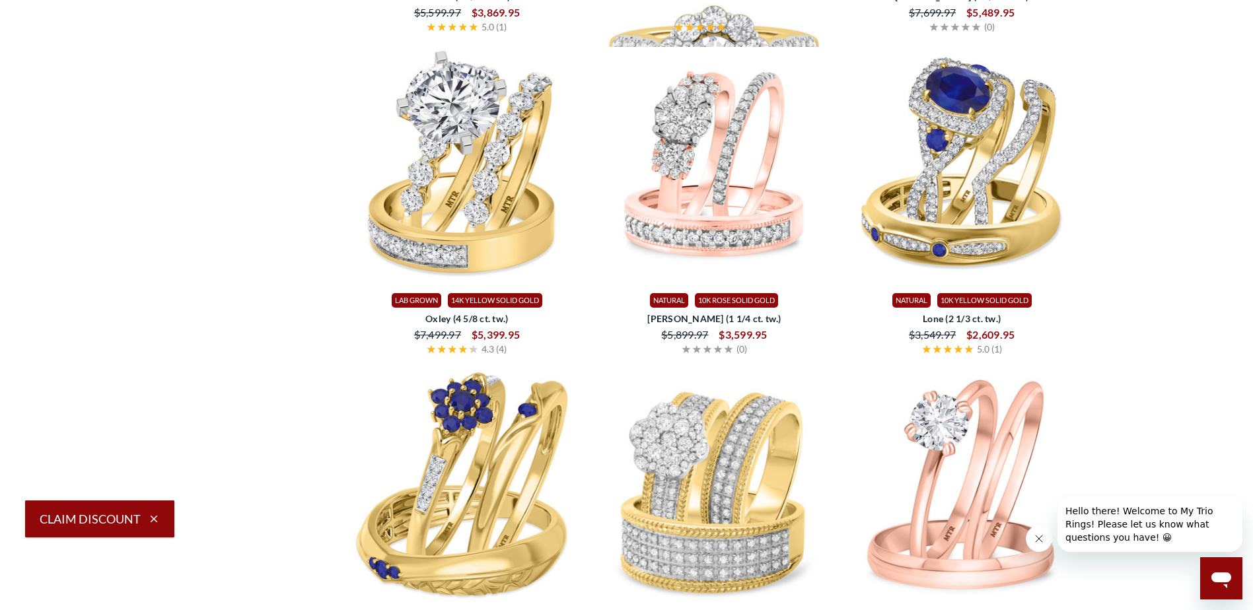
scroll to position [1849, 0]
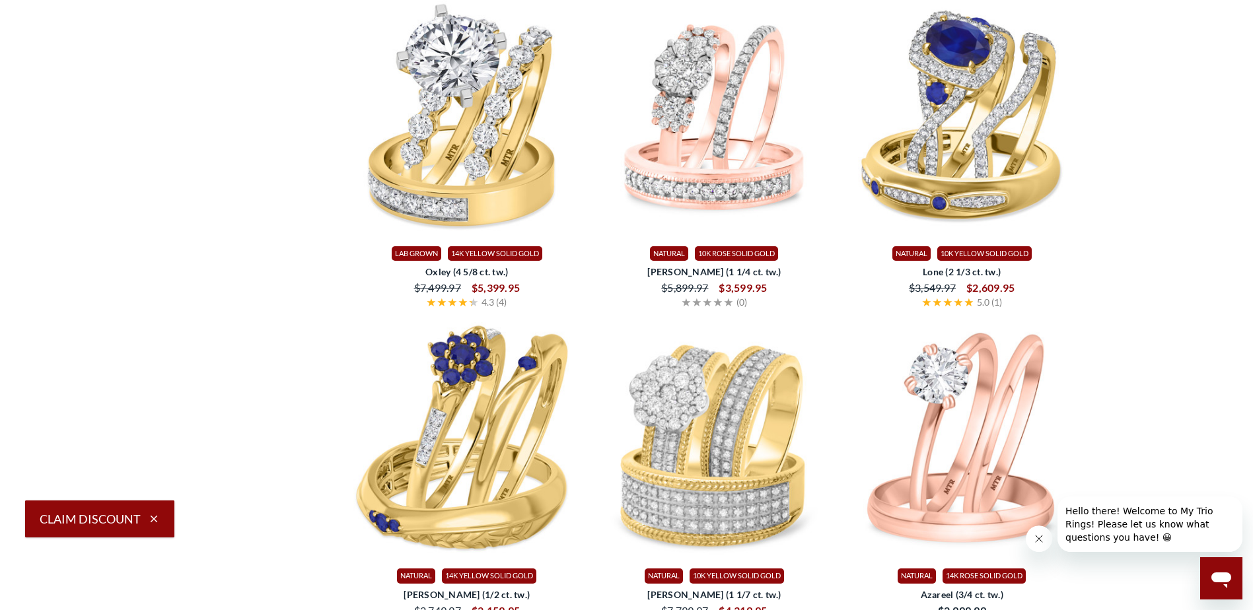
click at [716, 140] on img at bounding box center [714, 21] width 237 height 237
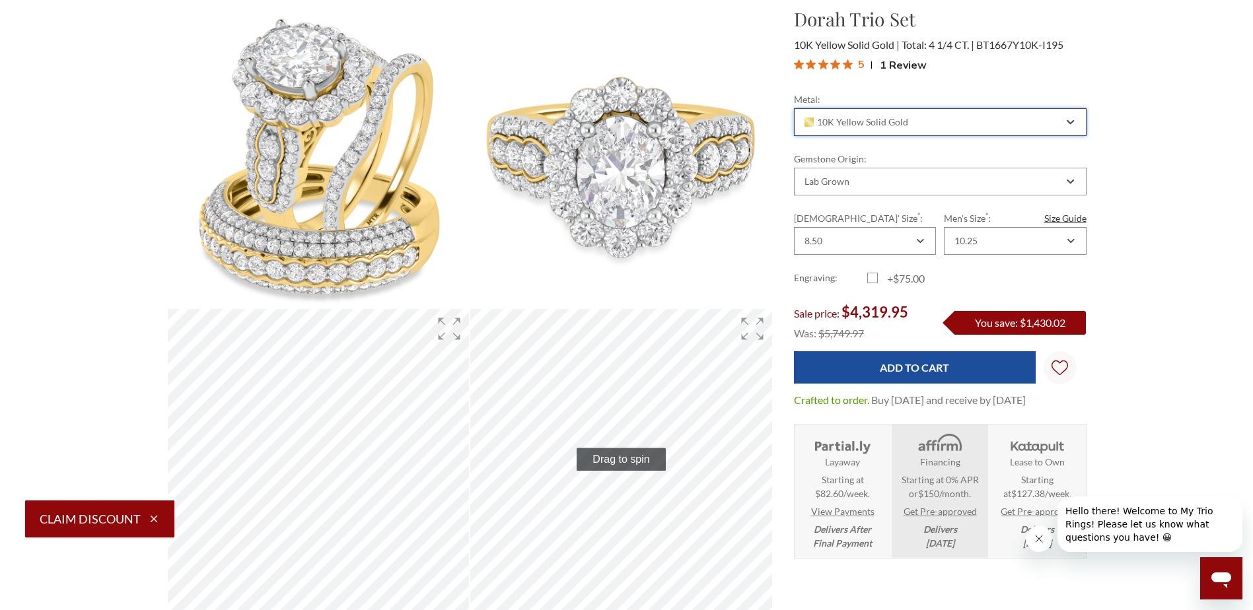
click at [1070, 123] on icon "Combobox" at bounding box center [1070, 122] width 6 height 3
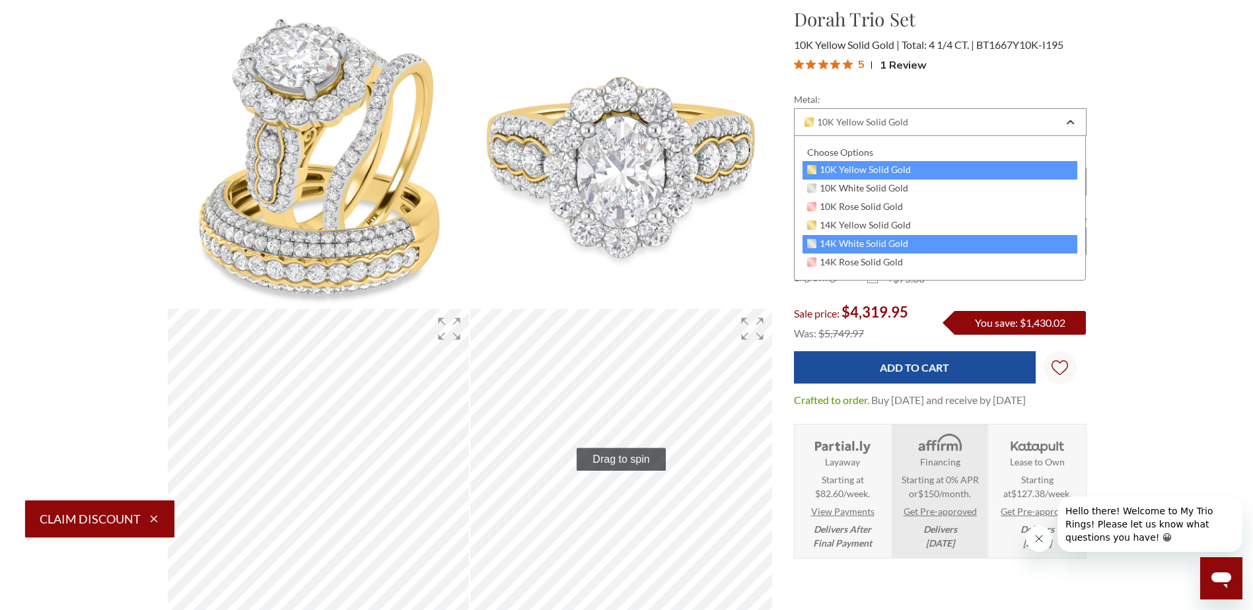
click at [870, 245] on span "14K White Solid Gold" at bounding box center [858, 243] width 102 height 11
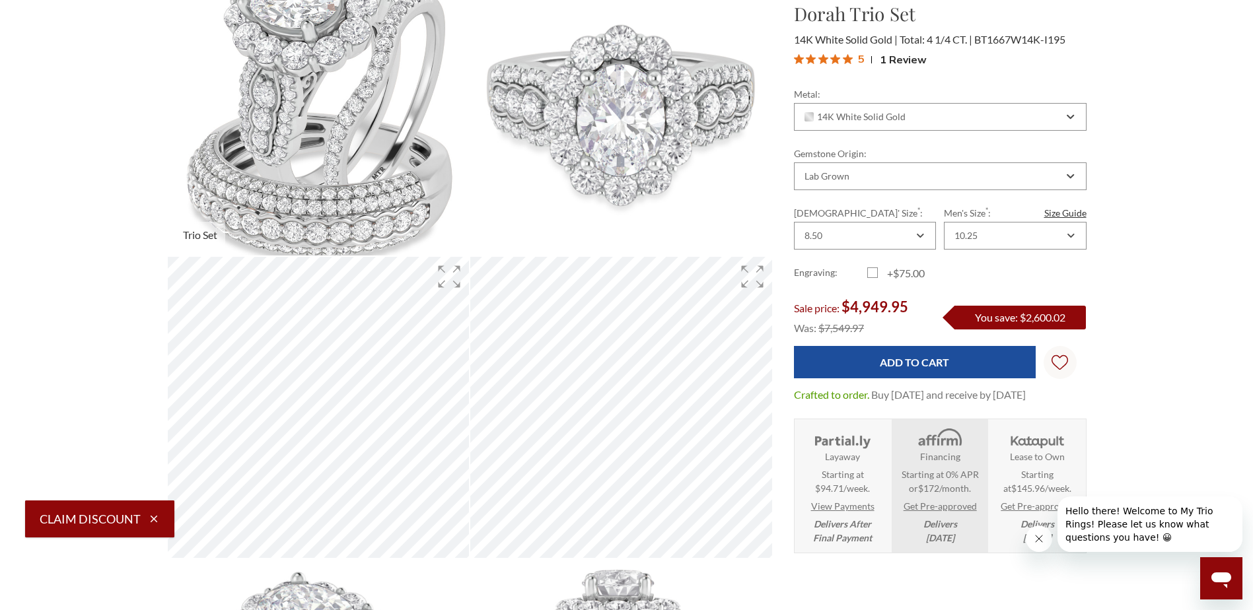
scroll to position [198, 0]
